Goal: Find specific page/section: Find specific page/section

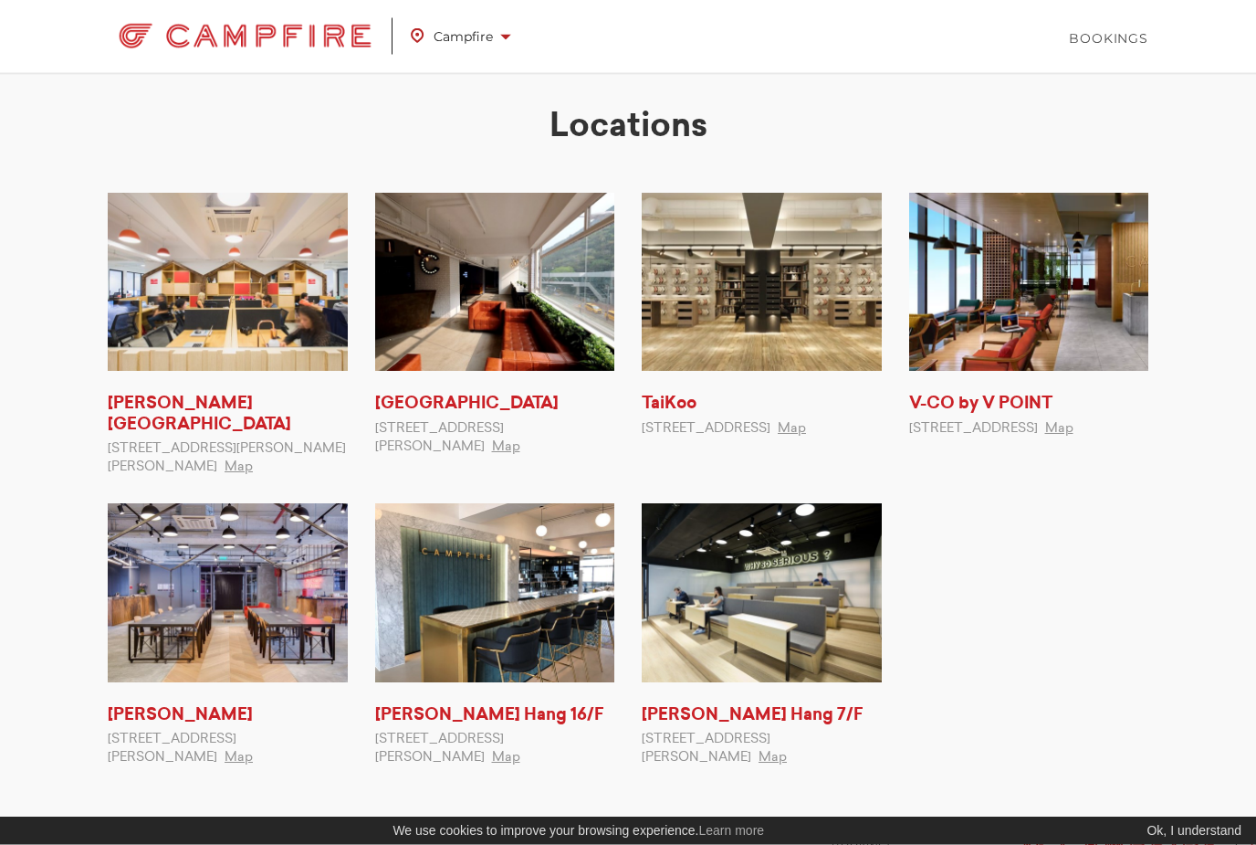
scroll to position [3, 0]
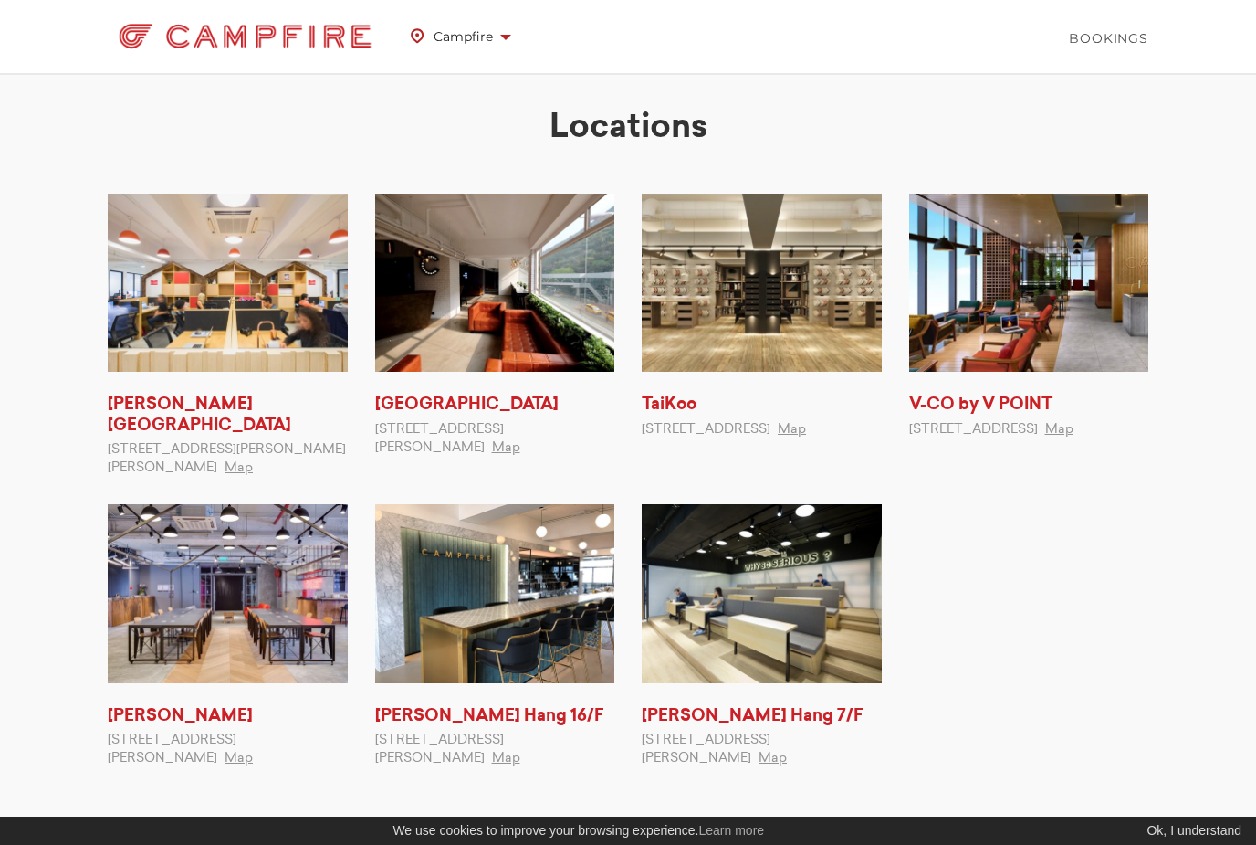
click at [464, 33] on span "Campfire" at bounding box center [461, 37] width 100 height 24
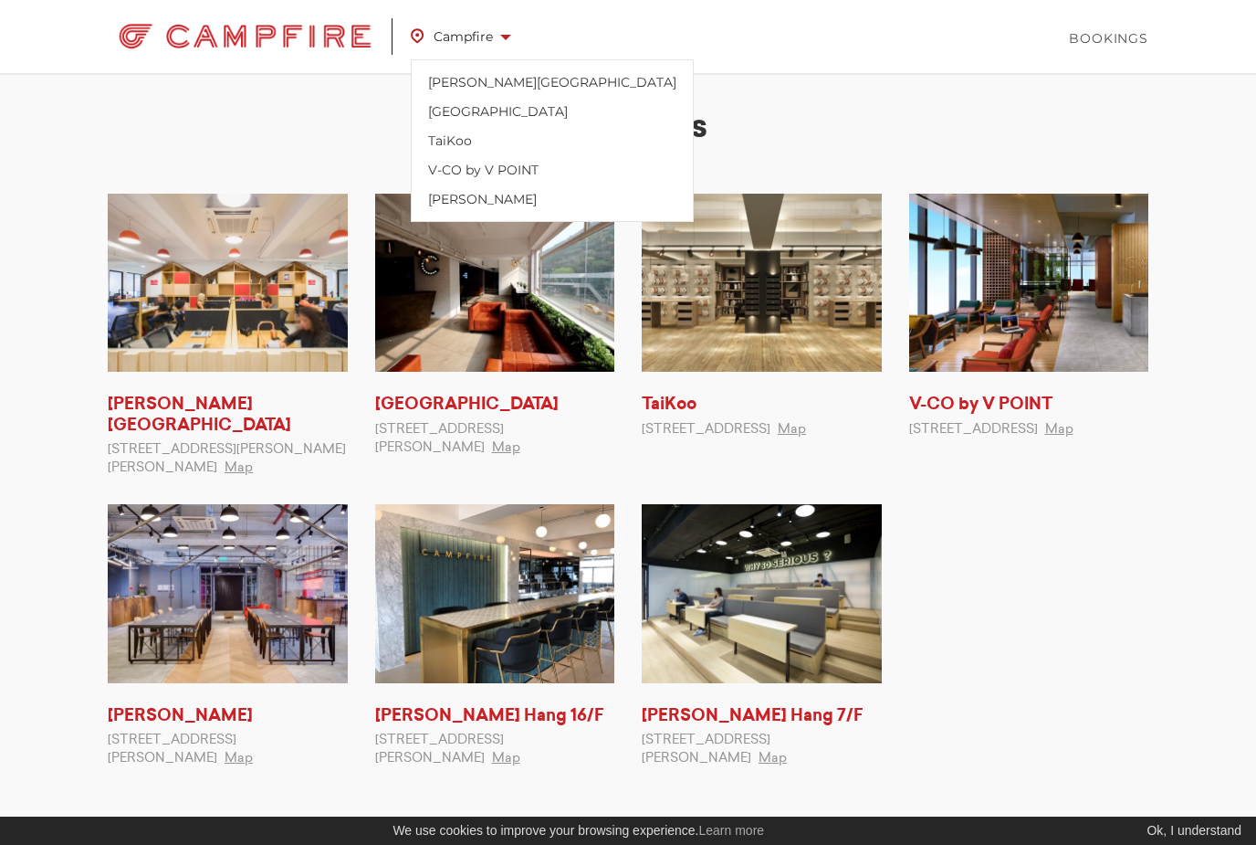
click at [13, 390] on div at bounding box center [628, 422] width 1256 height 845
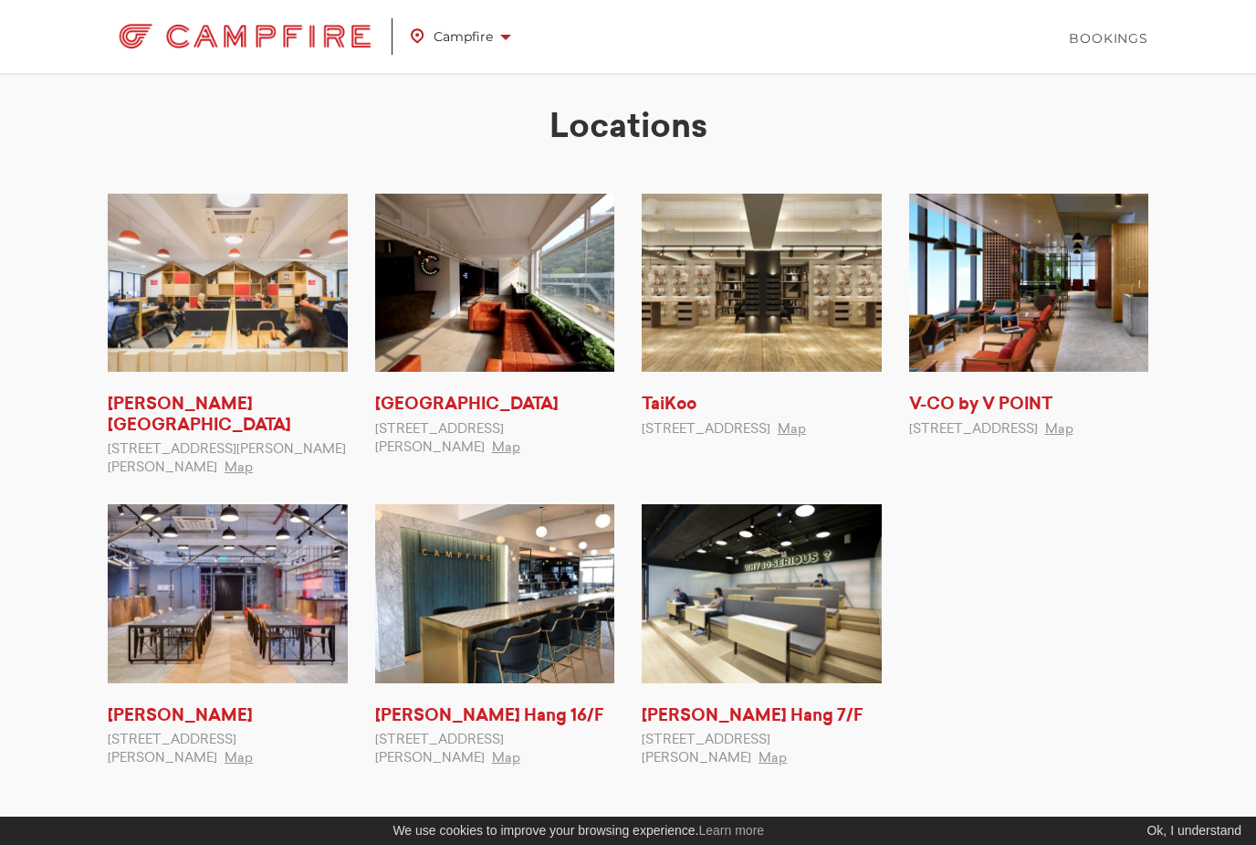
click at [227, 37] on img at bounding box center [245, 36] width 275 height 37
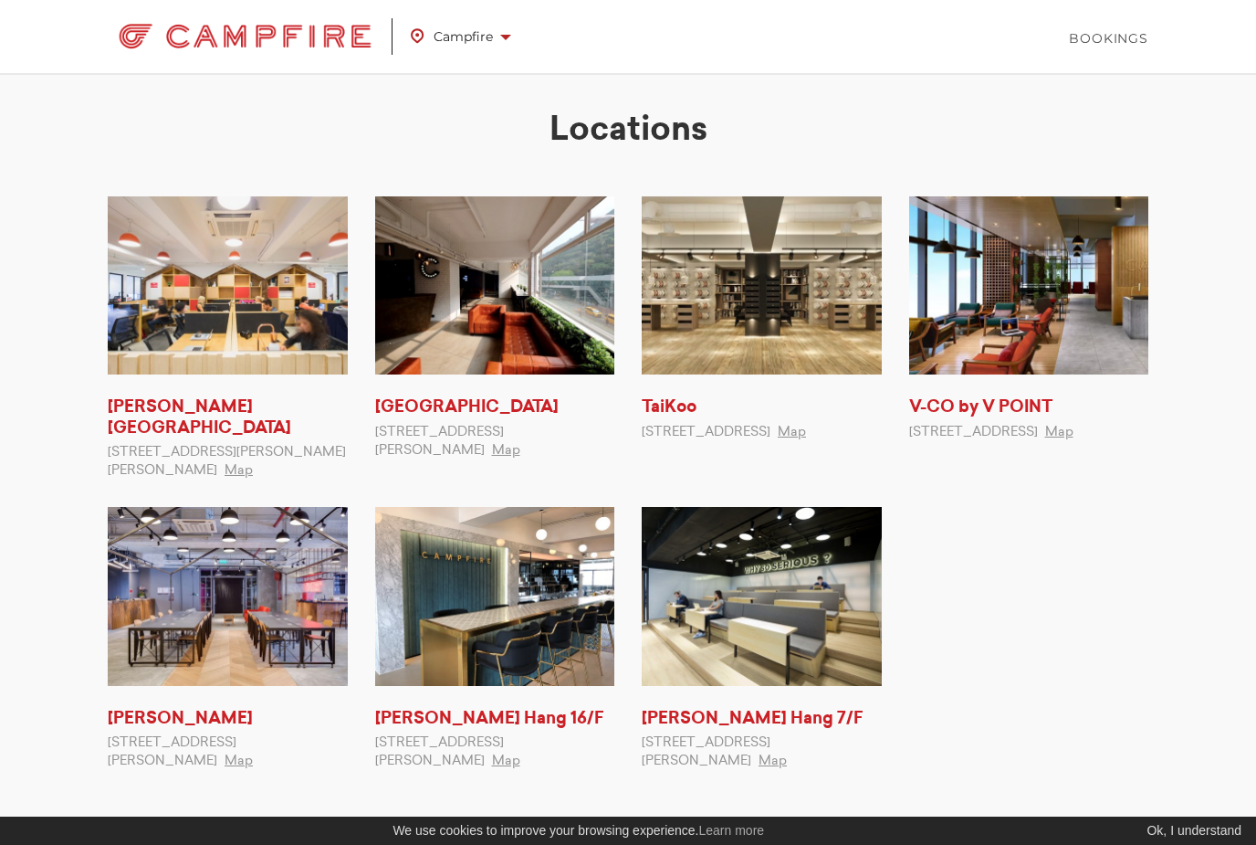
click at [181, 615] on img at bounding box center [228, 596] width 240 height 178
click at [162, 718] on link "[PERSON_NAME]" at bounding box center [180, 718] width 145 height 16
click at [162, 713] on link "[PERSON_NAME]" at bounding box center [180, 718] width 145 height 16
click at [169, 727] on link "[PERSON_NAME]" at bounding box center [180, 718] width 145 height 16
click at [156, 710] on link "[PERSON_NAME]" at bounding box center [180, 718] width 145 height 16
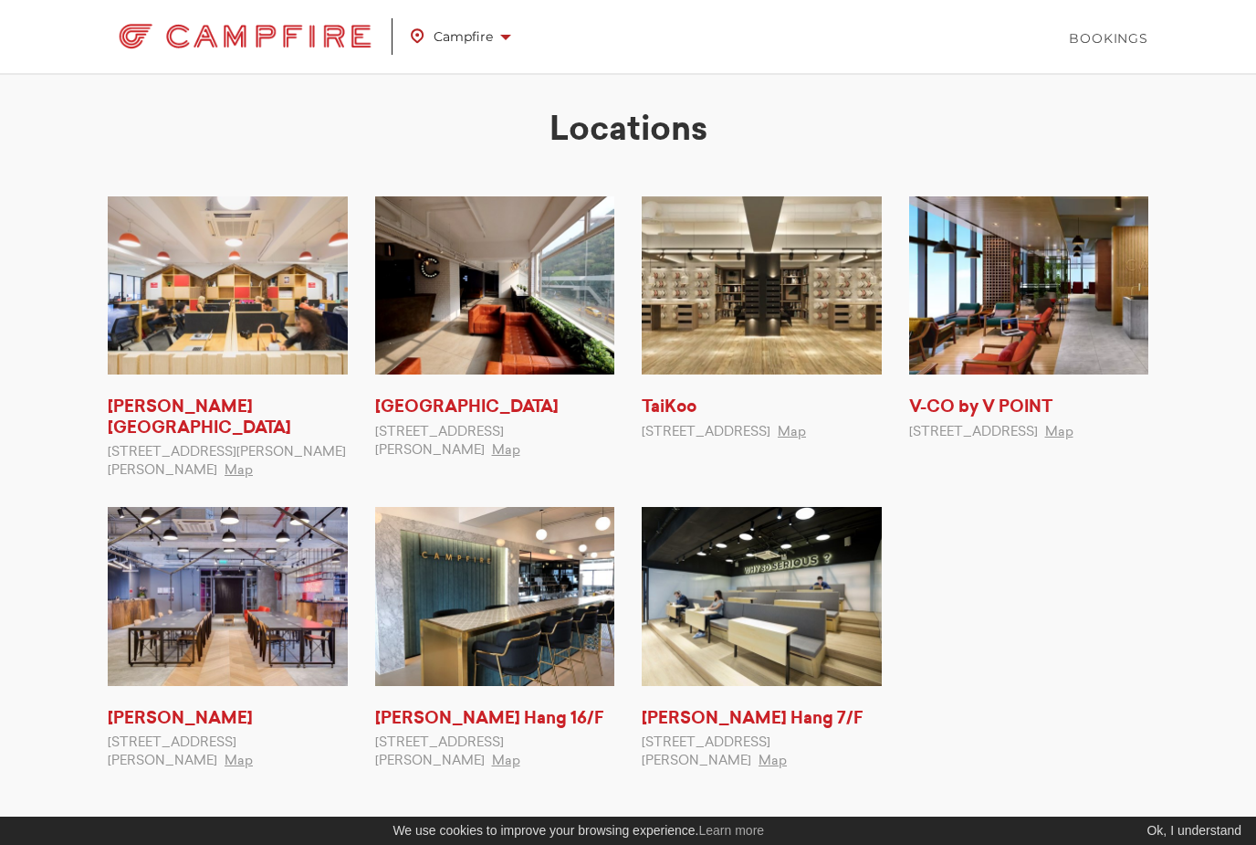
click at [158, 710] on link "[PERSON_NAME]" at bounding box center [180, 718] width 145 height 16
click at [154, 416] on link "[PERSON_NAME][GEOGRAPHIC_DATA]" at bounding box center [200, 417] width 184 height 37
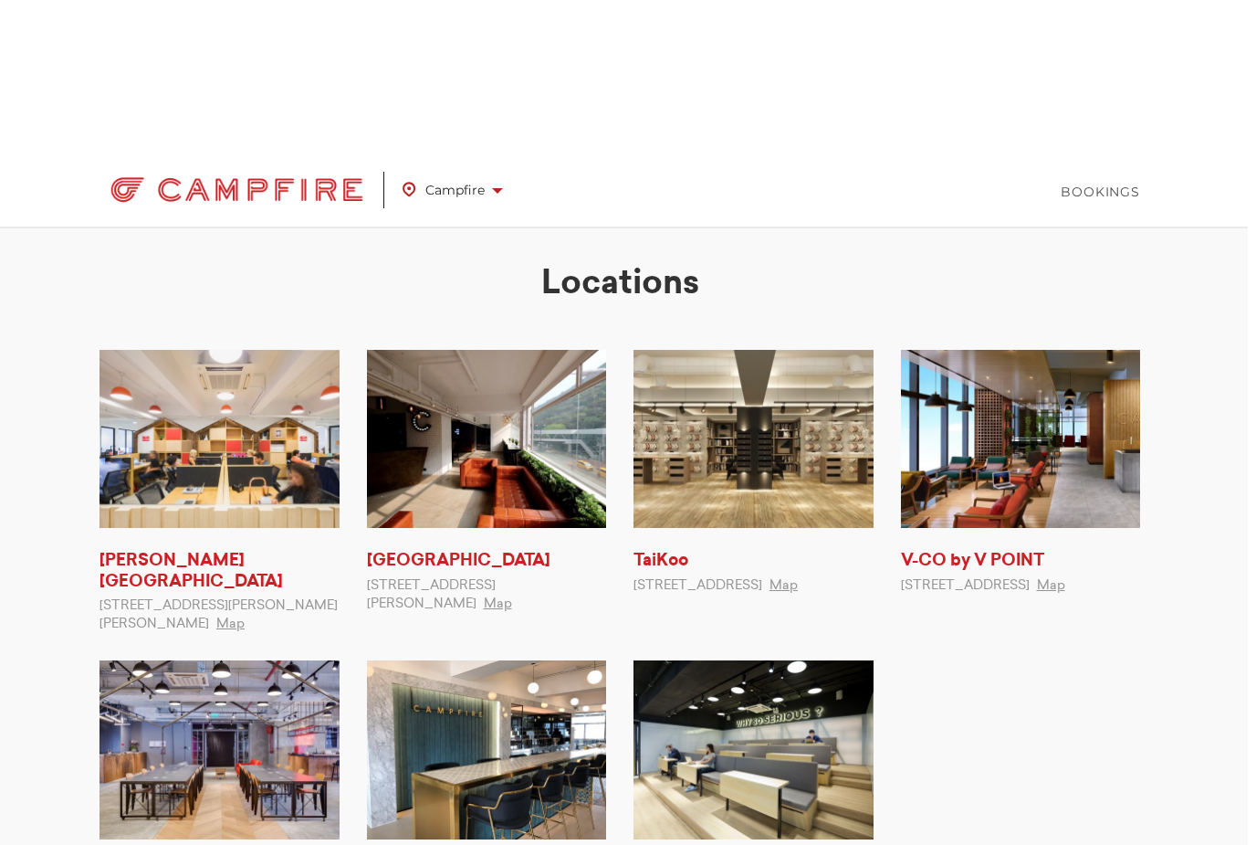
scroll to position [21, 0]
